Goal: Transaction & Acquisition: Book appointment/travel/reservation

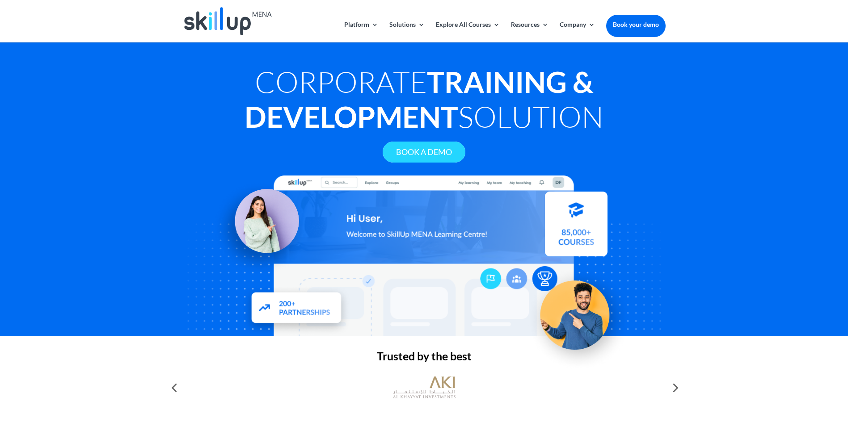
click at [432, 155] on link "Book A Demo" at bounding box center [424, 152] width 83 height 21
